Goal: Navigation & Orientation: Find specific page/section

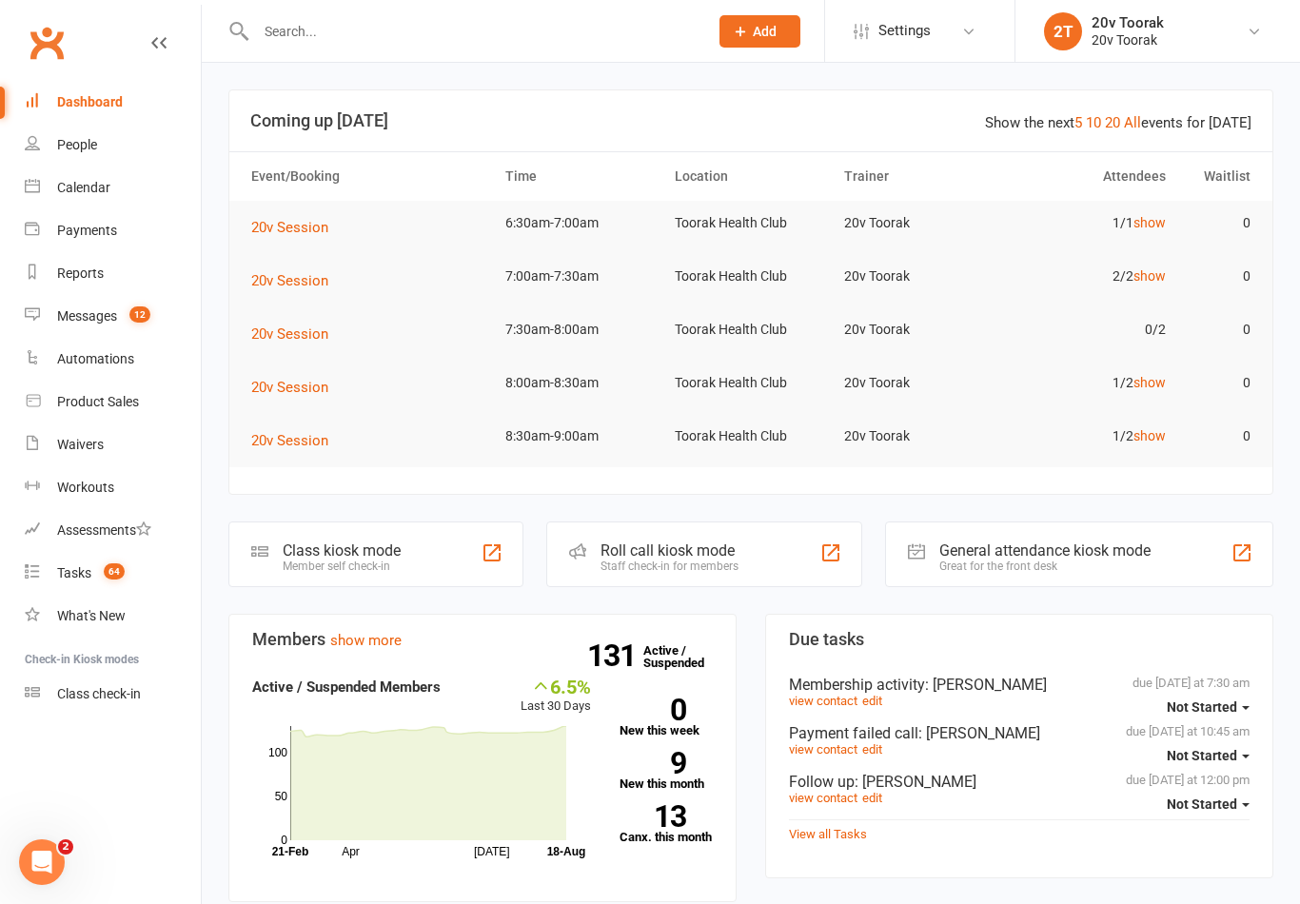
click at [116, 136] on link "People" at bounding box center [113, 145] width 176 height 43
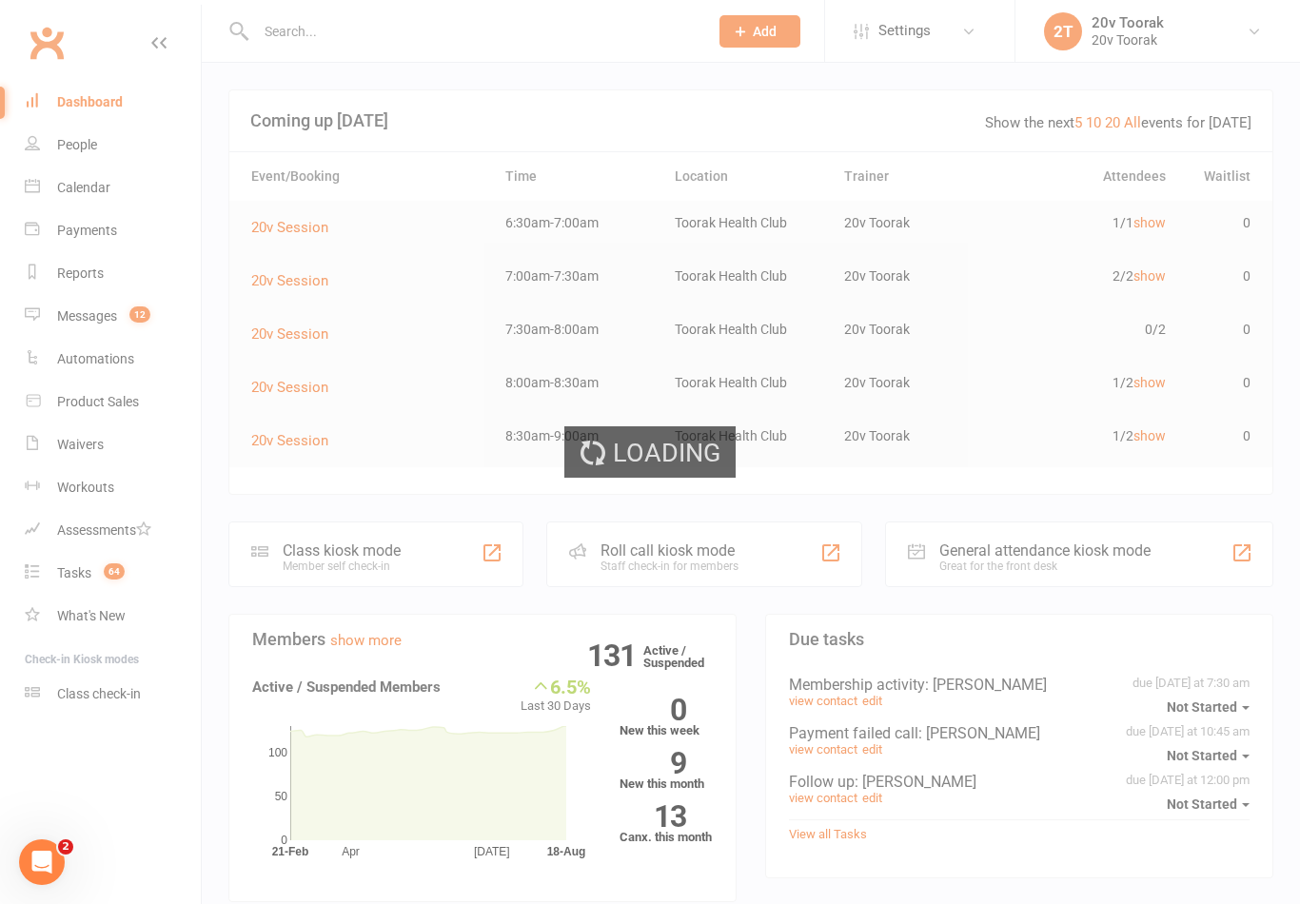
select select "100"
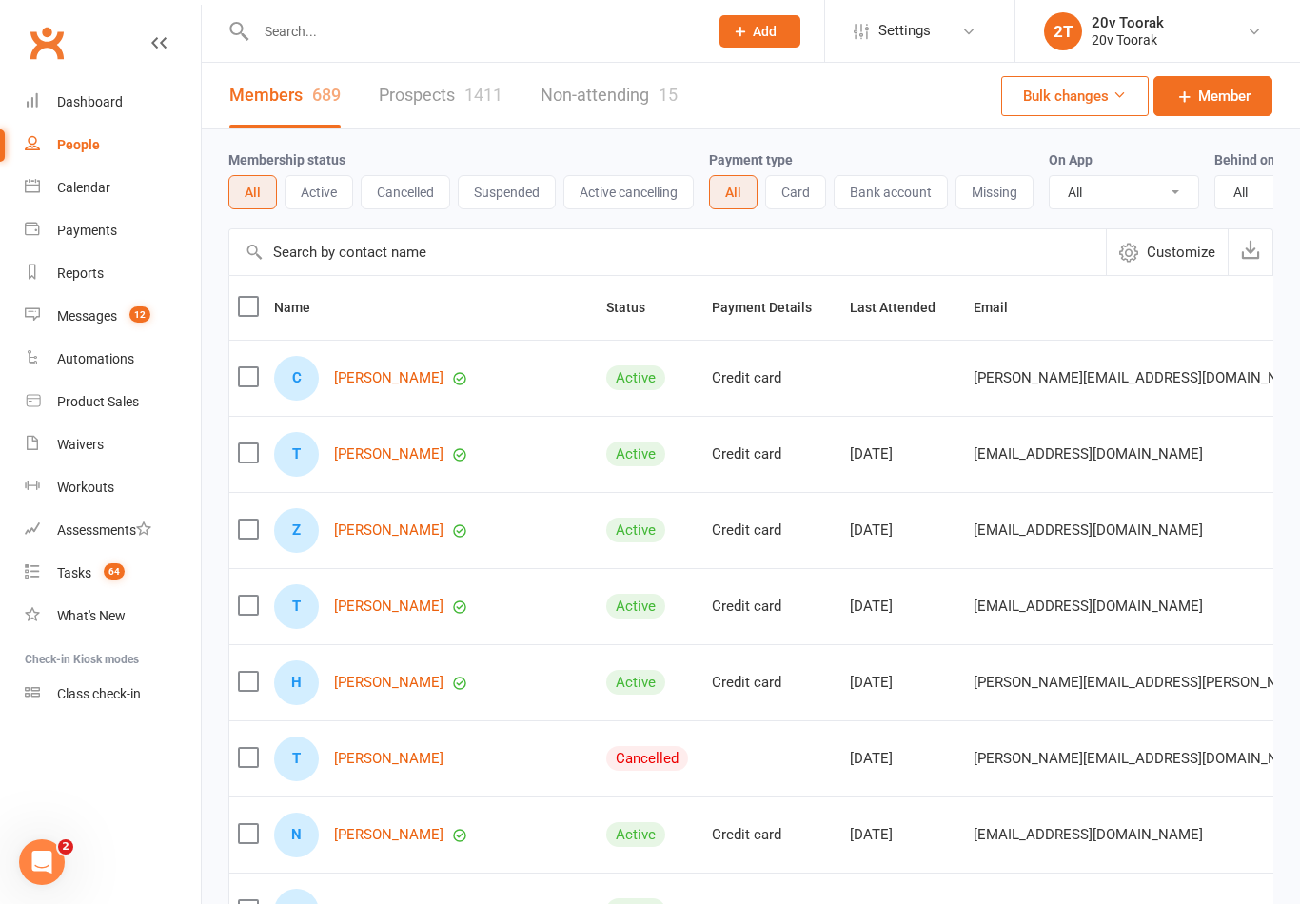
click at [448, 97] on link "Prospects 1411" at bounding box center [441, 96] width 124 height 66
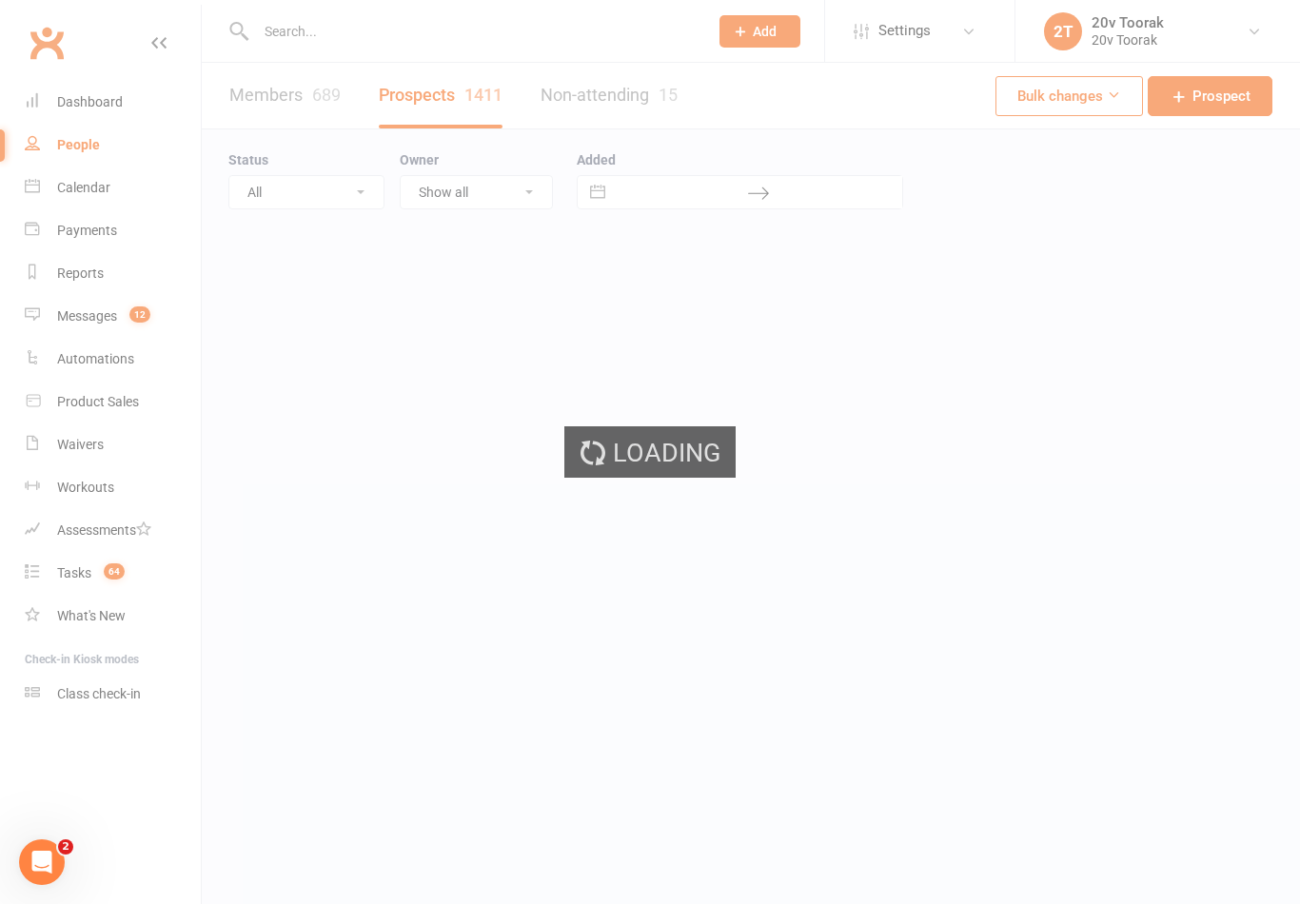
select select "100"
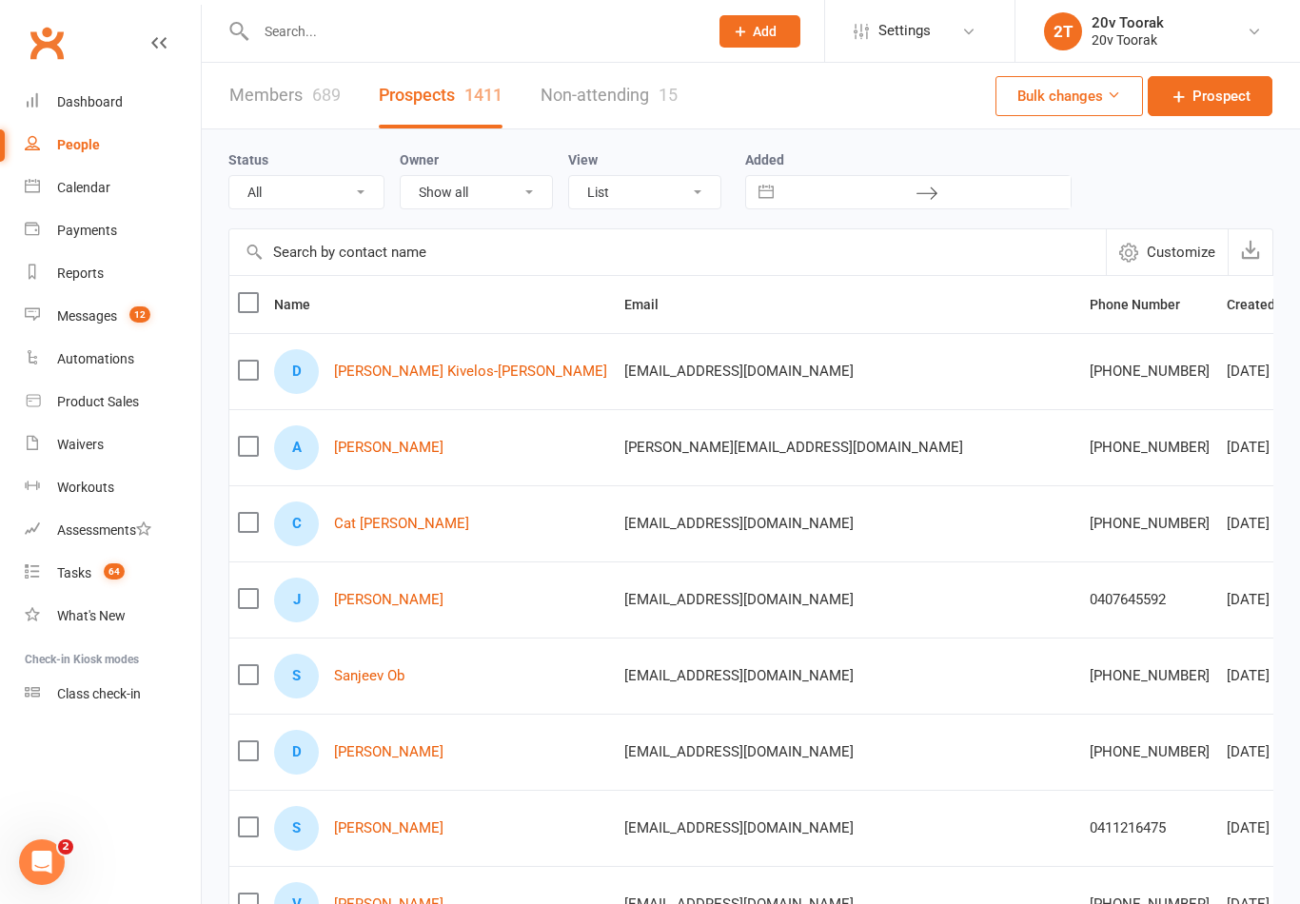
click at [74, 181] on div "Calendar" at bounding box center [83, 187] width 53 height 15
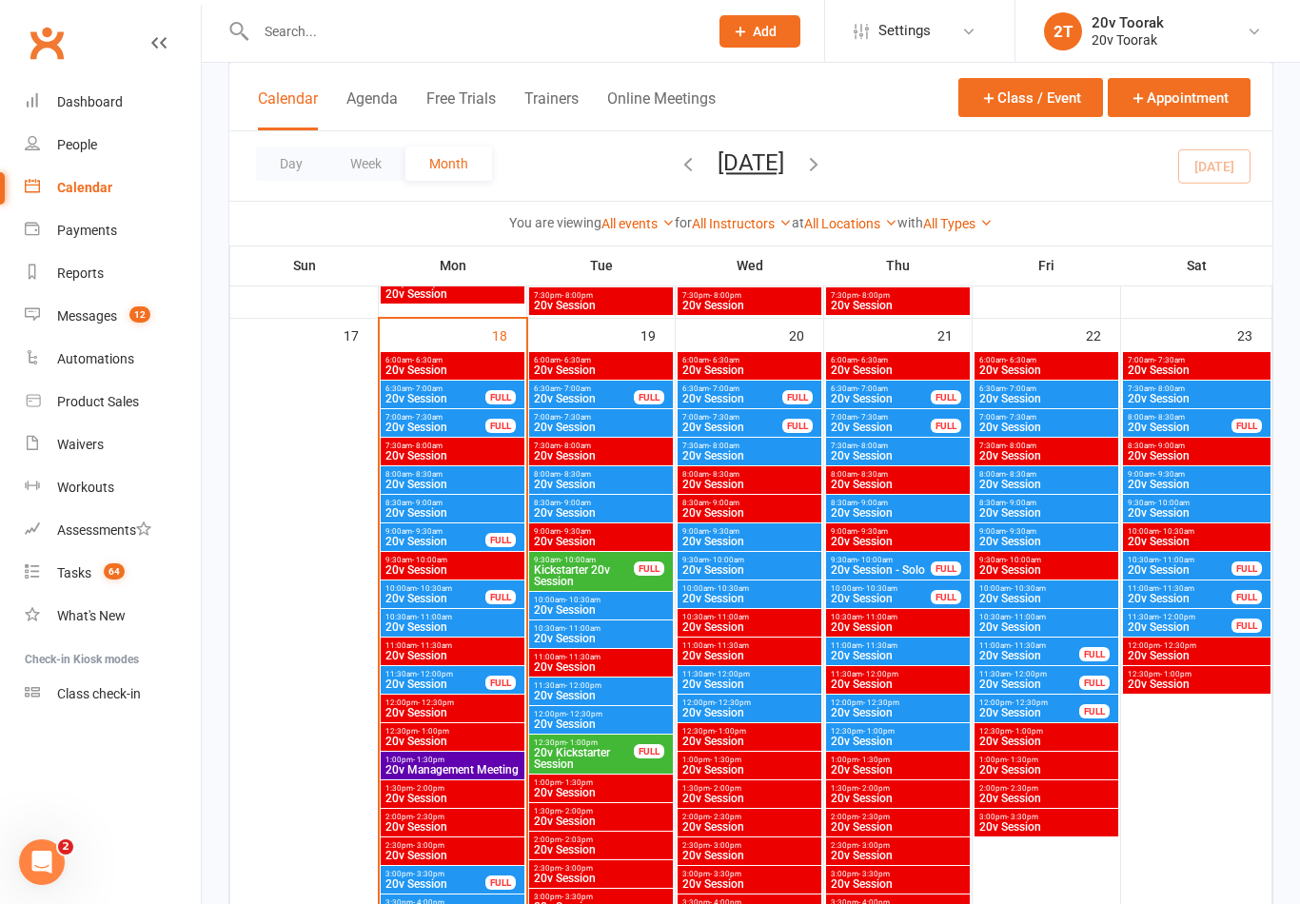
scroll to position [2712, 0]
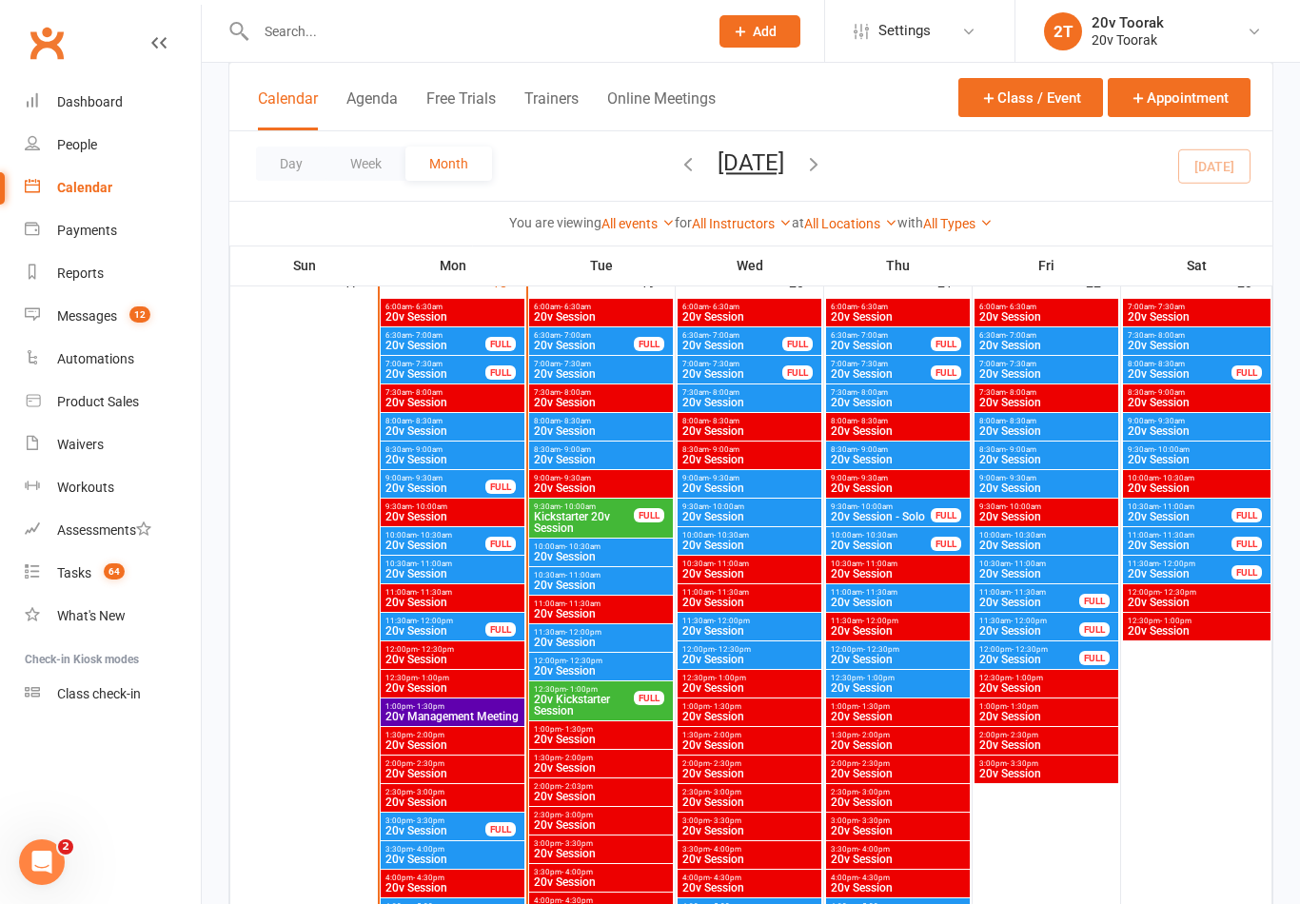
click at [423, 426] on span "20v Session" at bounding box center [452, 430] width 136 height 11
